Goal: Transaction & Acquisition: Purchase product/service

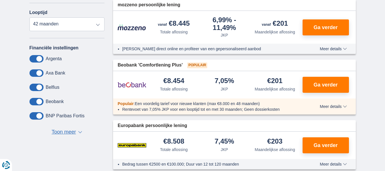
scroll to position [86, 0]
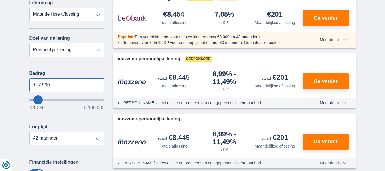
click at [52, 86] on input "7.500" at bounding box center [66, 85] width 75 height 14
type input "7"
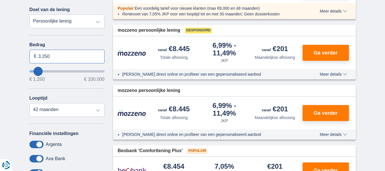
type input "3.250"
type input "3250"
select select "30"
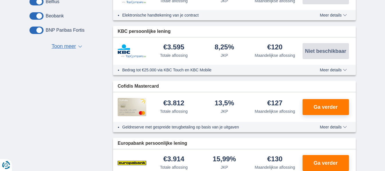
scroll to position [315, 0]
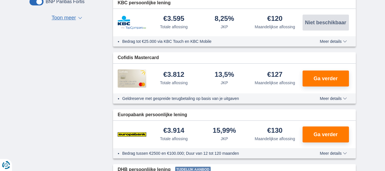
click at [80, 19] on span "▼" at bounding box center [80, 18] width 4 height 2
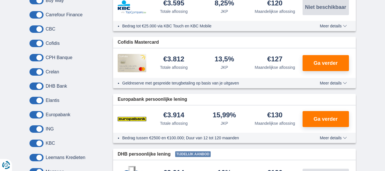
scroll to position [343, 0]
